Goal: Submit feedback/report problem

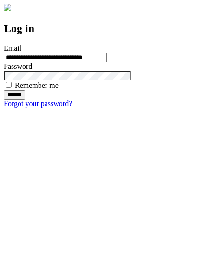
click at [25, 99] on input "******" at bounding box center [14, 94] width 21 height 9
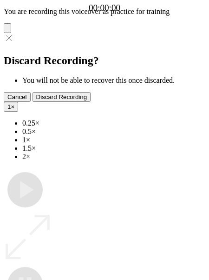
type input "**********"
